Goal: Complete application form

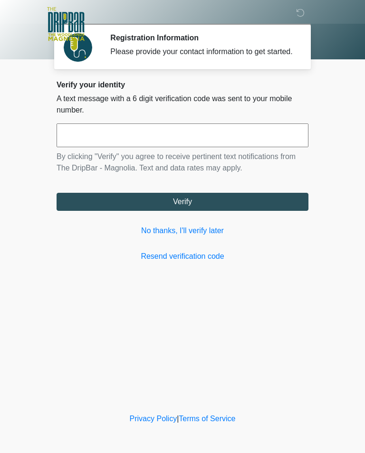
click at [84, 147] on input "text" at bounding box center [183, 136] width 252 height 24
type input "******"
click at [186, 211] on button "Verify" at bounding box center [183, 202] width 252 height 18
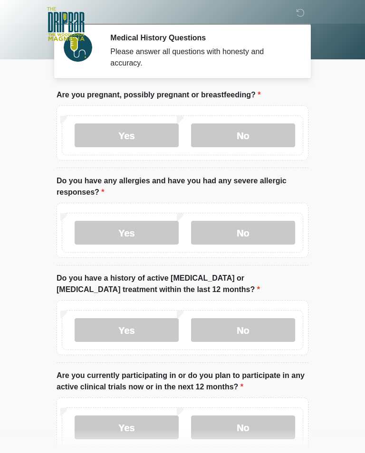
click at [250, 136] on label "No" at bounding box center [243, 136] width 104 height 24
click at [262, 231] on label "No" at bounding box center [243, 233] width 104 height 24
click at [260, 329] on label "No" at bounding box center [243, 330] width 104 height 24
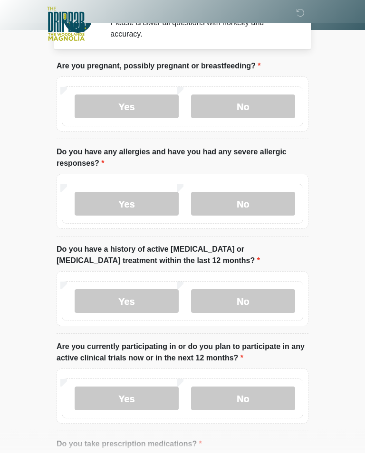
scroll to position [29, 0]
click at [260, 398] on label "No" at bounding box center [243, 399] width 104 height 24
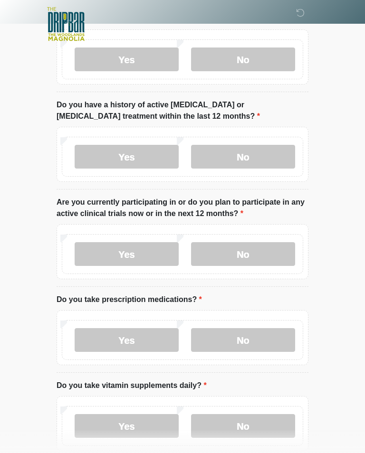
scroll to position [185, 0]
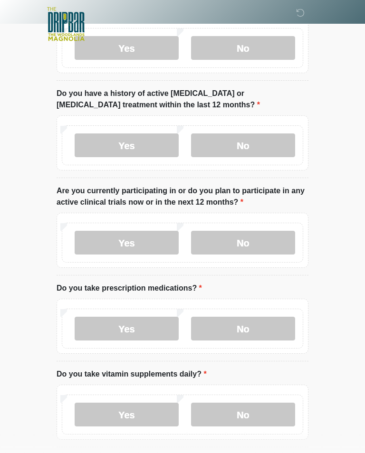
click at [257, 327] on label "No" at bounding box center [243, 329] width 104 height 24
click at [263, 416] on label "No" at bounding box center [243, 415] width 104 height 24
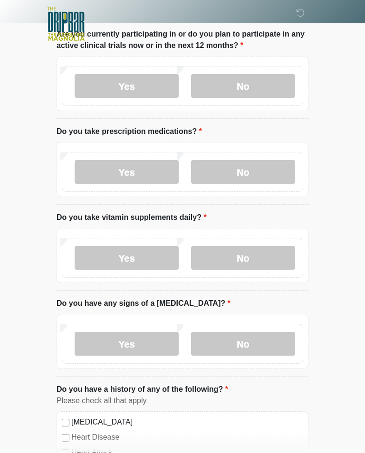
scroll to position [350, 0]
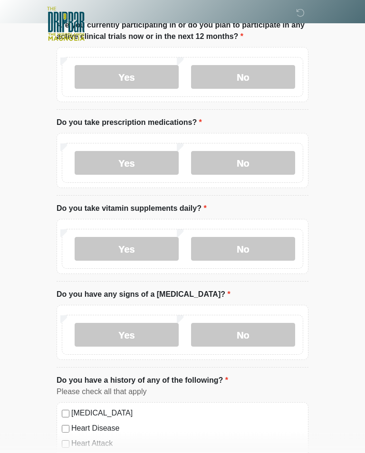
click at [262, 328] on label "No" at bounding box center [243, 336] width 104 height 24
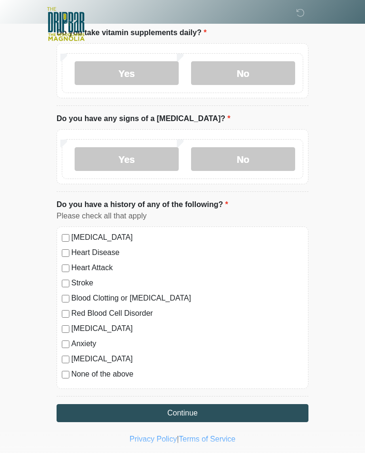
scroll to position [530, 0]
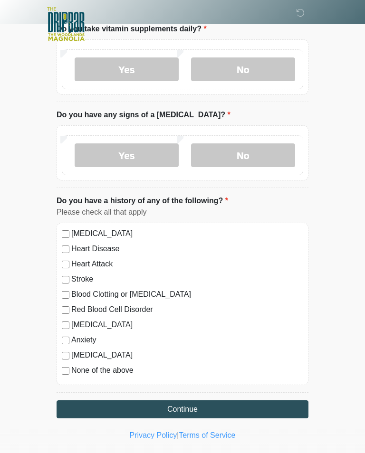
click at [199, 408] on button "Continue" at bounding box center [183, 410] width 252 height 18
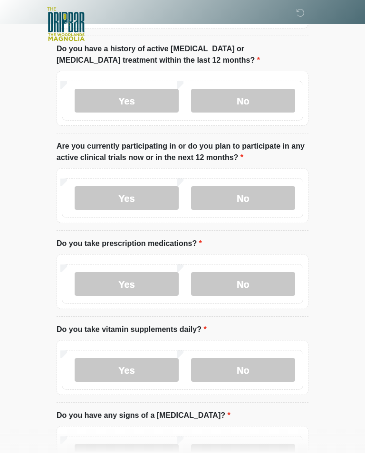
scroll to position [0, 0]
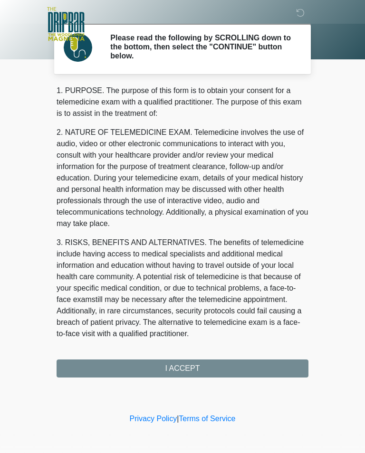
click at [207, 371] on div "1. PURPOSE. The purpose of this form is to obtain your consent for a telemedici…" at bounding box center [183, 231] width 252 height 293
click at [195, 367] on div "1. PURPOSE. The purpose of this form is to obtain your consent for a telemedici…" at bounding box center [183, 231] width 252 height 293
click at [182, 366] on div "1. PURPOSE. The purpose of this form is to obtain your consent for a telemedici…" at bounding box center [183, 231] width 252 height 293
click at [191, 369] on div "1. PURPOSE. The purpose of this form is to obtain your consent for a telemedici…" at bounding box center [183, 231] width 252 height 293
click at [193, 376] on div "1. PURPOSE. The purpose of this form is to obtain your consent for a telemedici…" at bounding box center [183, 231] width 252 height 293
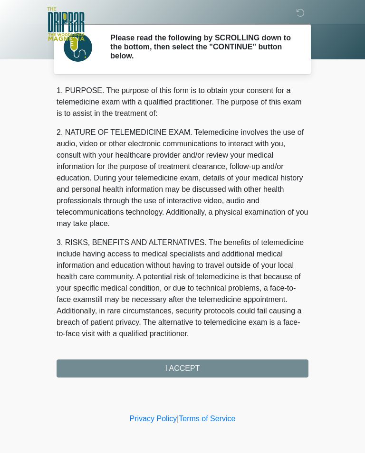
click at [192, 375] on div "1. PURPOSE. The purpose of this form is to obtain your consent for a telemedici…" at bounding box center [183, 231] width 252 height 293
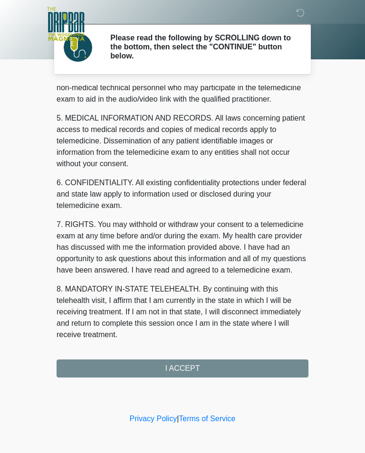
scroll to position [288, 0]
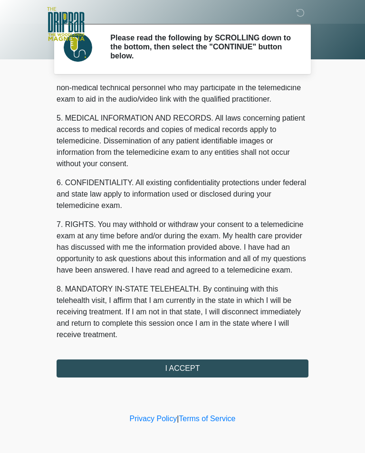
click at [183, 374] on button "I ACCEPT" at bounding box center [183, 369] width 252 height 18
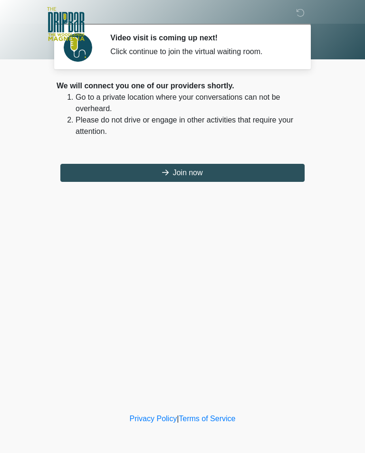
click at [200, 173] on button "Join now" at bounding box center [182, 173] width 244 height 18
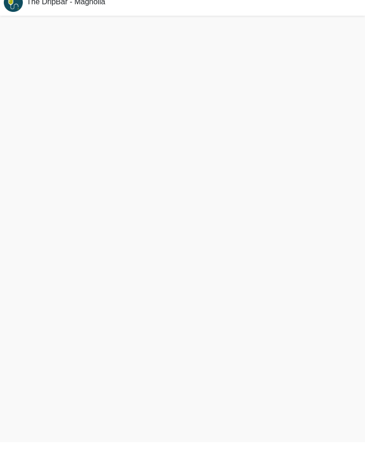
scroll to position [3, 0]
